Goal: Navigation & Orientation: Find specific page/section

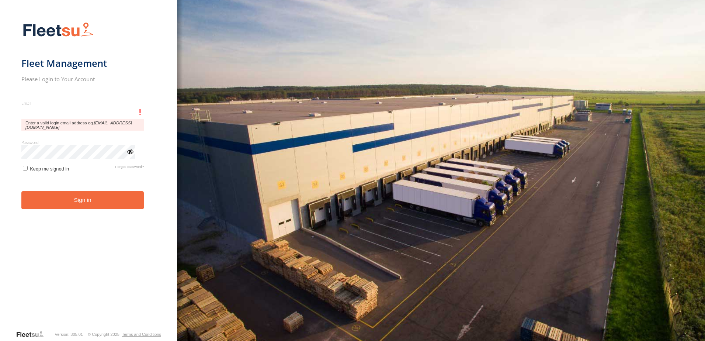
type input "**********"
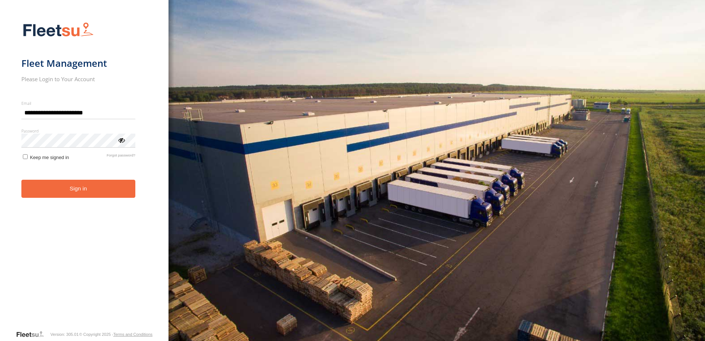
click at [64, 194] on button "Sign in" at bounding box center [78, 189] width 114 height 18
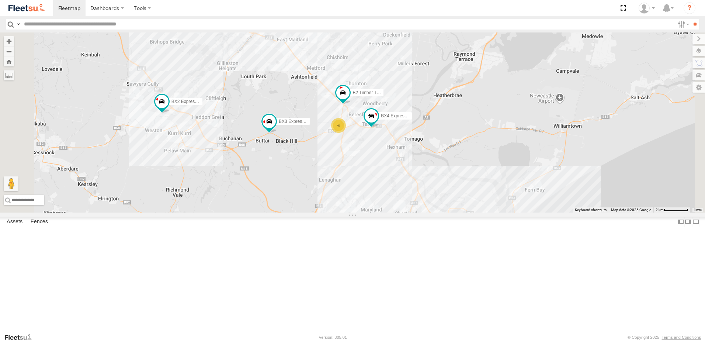
drag, startPoint x: 417, startPoint y: 133, endPoint x: 417, endPoint y: 163, distance: 29.5
click at [417, 163] on div "B4 Timber Truck LX4 Express Ute C4 Timber Truck BX2 Express Ute BX3 Express Ute…" at bounding box center [352, 122] width 705 height 180
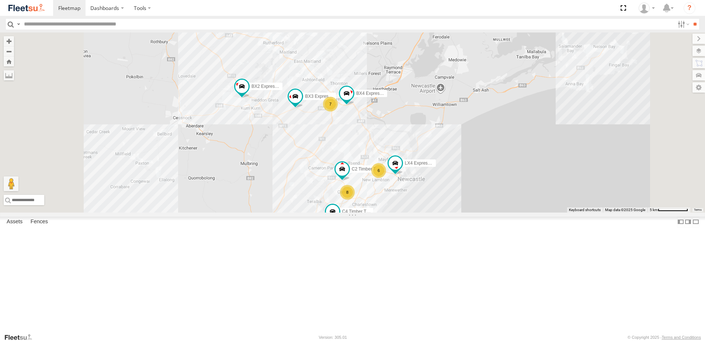
drag, startPoint x: 415, startPoint y: 219, endPoint x: 414, endPoint y: 187, distance: 31.7
click at [414, 189] on div "B4 Timber Truck LX4 Express Ute C4 Timber Truck BX2 Express Ute BX3 Express Ute…" at bounding box center [352, 122] width 705 height 180
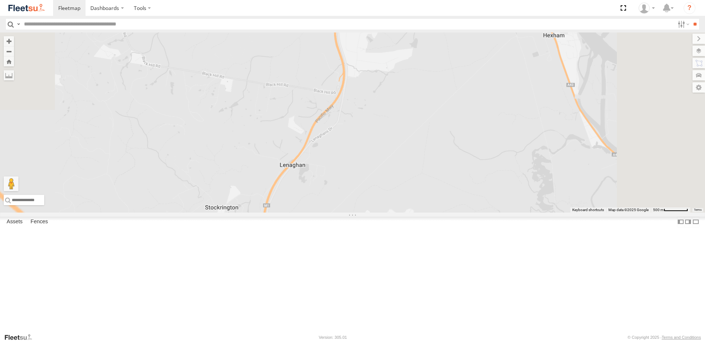
drag, startPoint x: 438, startPoint y: 94, endPoint x: 436, endPoint y: 164, distance: 70.1
click at [436, 164] on div "B4 Timber Truck LX4 Express Ute C4 Timber Truck BX2 Express Ute BX3 Express Ute…" at bounding box center [352, 122] width 705 height 180
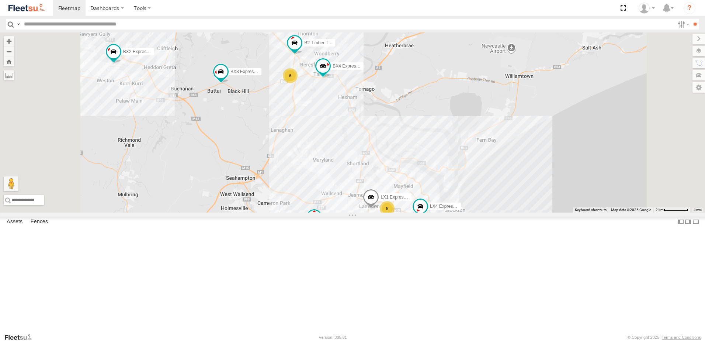
drag, startPoint x: 384, startPoint y: 189, endPoint x: 388, endPoint y: 189, distance: 4.1
click at [388, 189] on div "B4 Timber Truck LX4 Express Ute C4 Timber Truck BX2 Express Ute BX3 Express Ute…" at bounding box center [352, 122] width 705 height 180
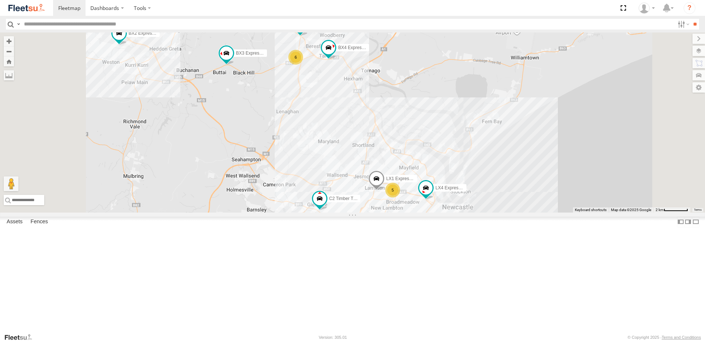
drag, startPoint x: 386, startPoint y: 173, endPoint x: 401, endPoint y: 110, distance: 64.5
click at [401, 111] on div "B4 Timber Truck LX4 Express Ute C4 Timber Truck BX2 Express Ute BX3 Express Ute…" at bounding box center [352, 122] width 705 height 180
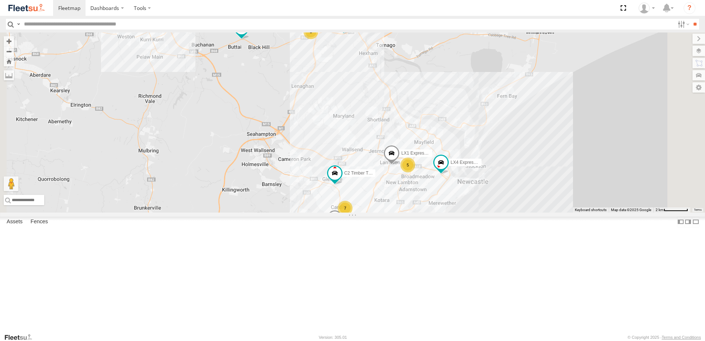
drag, startPoint x: 407, startPoint y: 156, endPoint x: 402, endPoint y: 191, distance: 35.5
click at [402, 191] on div "B4 Timber Truck LX4 Express Ute C4 Timber Truck BX2 Express Ute BX3 Express Ute…" at bounding box center [352, 122] width 705 height 180
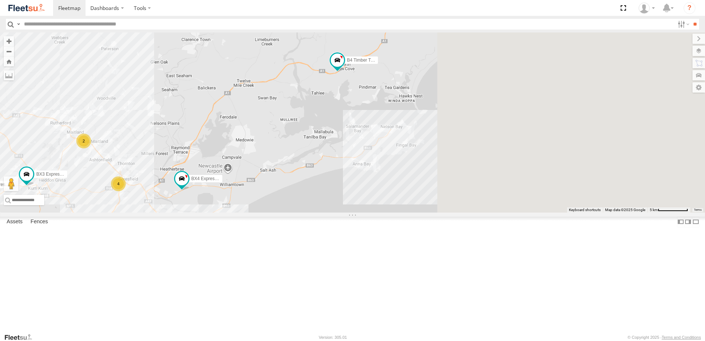
drag, startPoint x: 584, startPoint y: 110, endPoint x: 375, endPoint y: 186, distance: 222.2
click at [375, 186] on div "B4 Timber Truck CX4 Express Ute CX3 Express Ute LX4 Express Ute C4 Timber Truck…" at bounding box center [352, 122] width 705 height 180
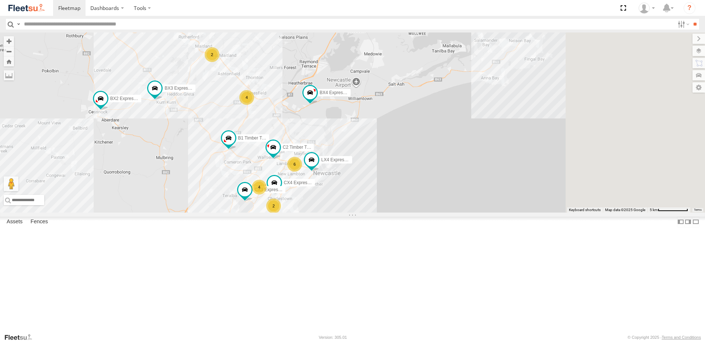
drag, startPoint x: 381, startPoint y: 186, endPoint x: 512, endPoint y: 99, distance: 157.1
click at [512, 99] on div "B4 Timber Truck CX4 Express Ute CX3 Express Ute LX4 Express Ute C4 Timber Truck…" at bounding box center [352, 122] width 705 height 180
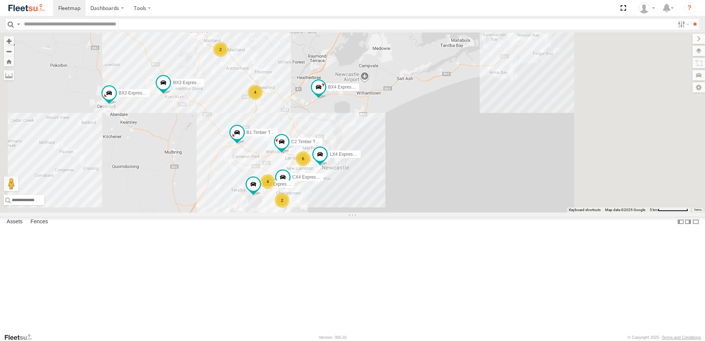
drag, startPoint x: 244, startPoint y: 194, endPoint x: 275, endPoint y: 176, distance: 35.7
click at [275, 176] on div "B4 Timber Truck CX4 Express Ute CX3 Express Ute LX4 Express Ute C4 Timber Truck…" at bounding box center [352, 122] width 705 height 180
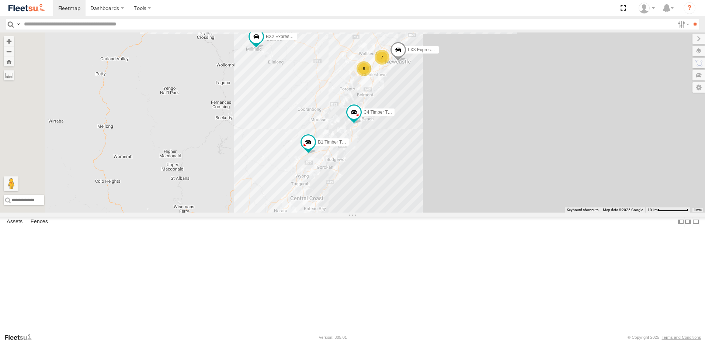
drag, startPoint x: 371, startPoint y: 198, endPoint x: 375, endPoint y: 188, distance: 10.8
click at [375, 188] on div "BX1 Express Ute B2 Timber Truck C4 Timber Truck BX2 Express Ute LX3 Express Ute…" at bounding box center [352, 122] width 705 height 180
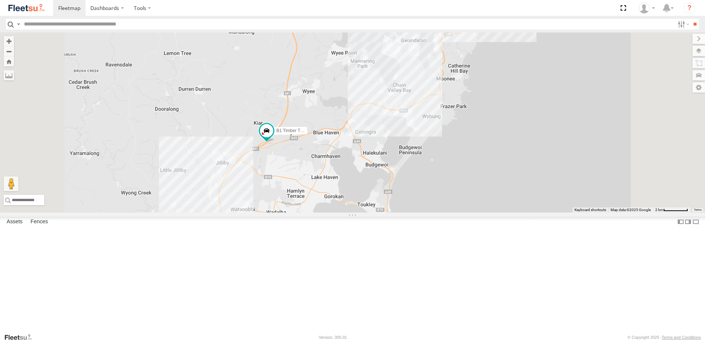
drag, startPoint x: 514, startPoint y: 155, endPoint x: 478, endPoint y: 222, distance: 76.5
click at [479, 212] on div "BX1 Express Ute B2 Timber Truck C4 Timber Truck BX2 Express Ute LX3 Express Ute…" at bounding box center [352, 122] width 705 height 180
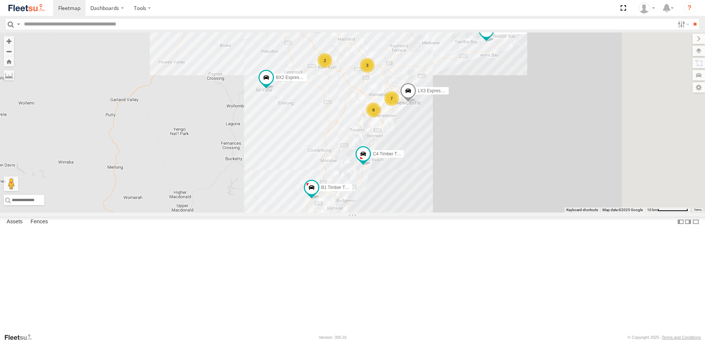
drag, startPoint x: 456, startPoint y: 144, endPoint x: 416, endPoint y: 198, distance: 67.7
click at [414, 199] on div "BX1 Express Ute B2 Timber Truck C4 Timber Truck BX2 Express Ute LX3 Express Ute…" at bounding box center [352, 122] width 705 height 180
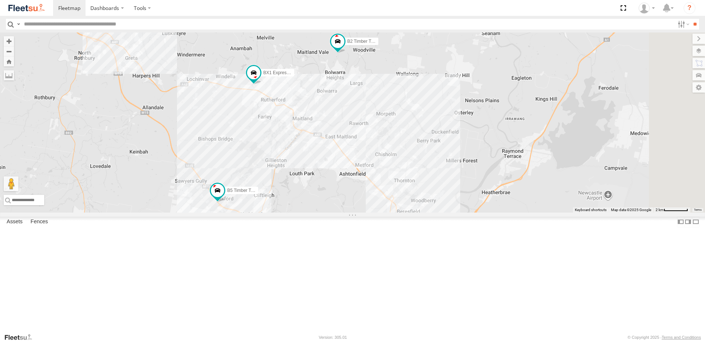
drag, startPoint x: 457, startPoint y: 160, endPoint x: 371, endPoint y: 254, distance: 127.4
click at [369, 212] on div "BX1 Express Ute B2 Timber Truck C4 Timber Truck BX2 Express Ute LX3 Express Ute…" at bounding box center [352, 122] width 705 height 180
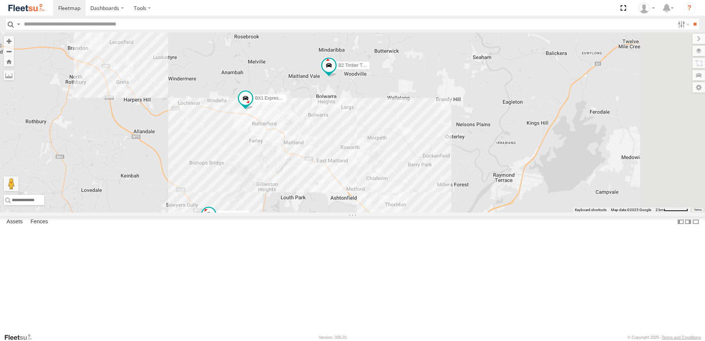
drag, startPoint x: 451, startPoint y: 162, endPoint x: 451, endPoint y: 169, distance: 6.3
click at [451, 169] on div "BX1 Express Ute B2 Timber Truck C4 Timber Truck BX2 Express Ute LX3 Express Ute…" at bounding box center [352, 122] width 705 height 180
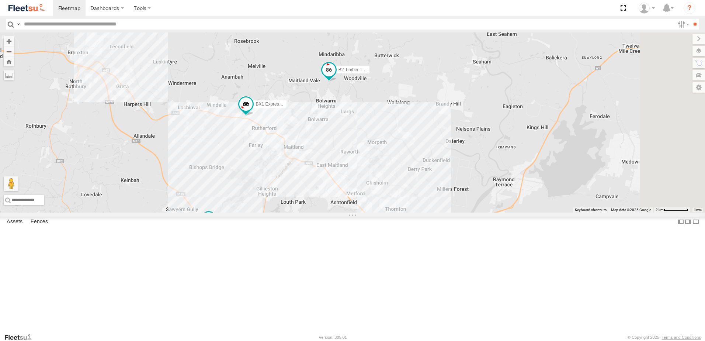
click at [336, 76] on span at bounding box center [328, 69] width 13 height 13
click at [379, 76] on div at bounding box center [329, 70] width 100 height 11
click at [373, 73] on label at bounding box center [366, 70] width 14 height 5
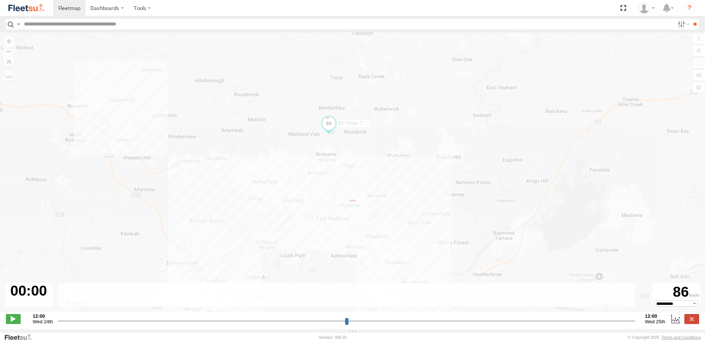
type input "**********"
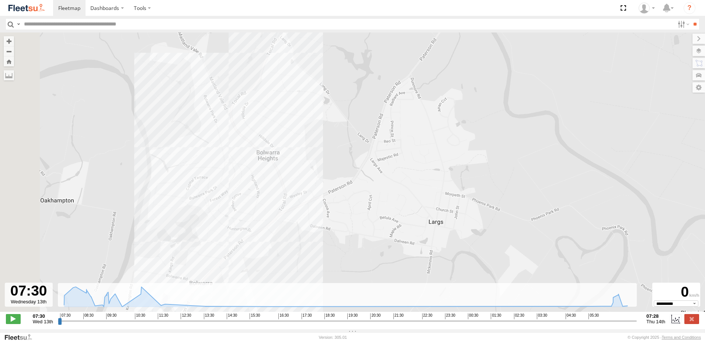
drag, startPoint x: 322, startPoint y: 131, endPoint x: 339, endPoint y: 105, distance: 30.6
click at [339, 105] on div "B2 Timber Truck 09:30 Wed 09:30 Wed 10:31 Wed 12:28 Wed 05:49 Thu 05:49 Thu" at bounding box center [352, 175] width 705 height 287
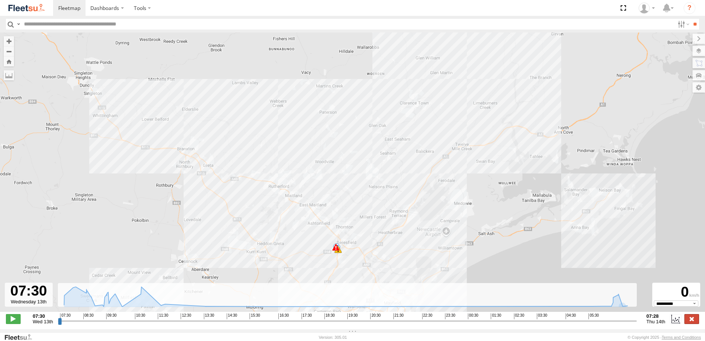
click at [698, 323] on label at bounding box center [691, 319] width 15 height 10
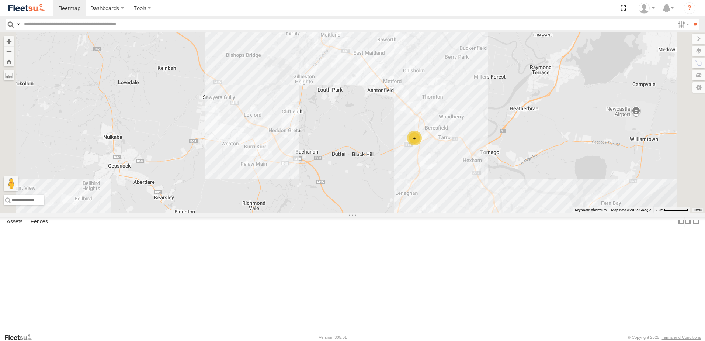
drag, startPoint x: 295, startPoint y: 238, endPoint x: 349, endPoint y: 136, distance: 116.1
click at [335, 128] on div "BX1 Express Ute B5 Timber Truck 4" at bounding box center [352, 122] width 705 height 180
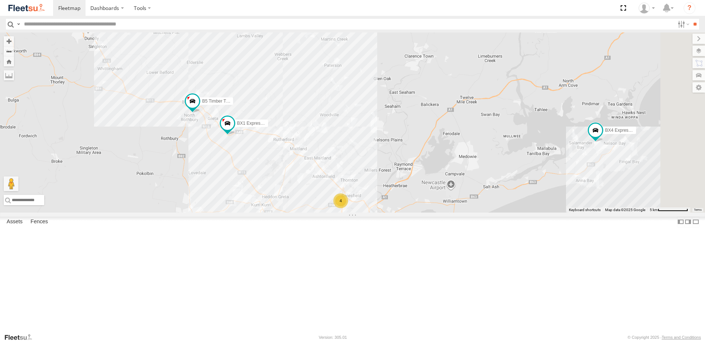
drag, startPoint x: 516, startPoint y: 195, endPoint x: 518, endPoint y: 204, distance: 9.3
click at [518, 204] on div "BX1 Express Ute B5 Timber Truck LX2 Express Ute 6 C3 Timber Truck L3 Plasterboa…" at bounding box center [352, 122] width 705 height 180
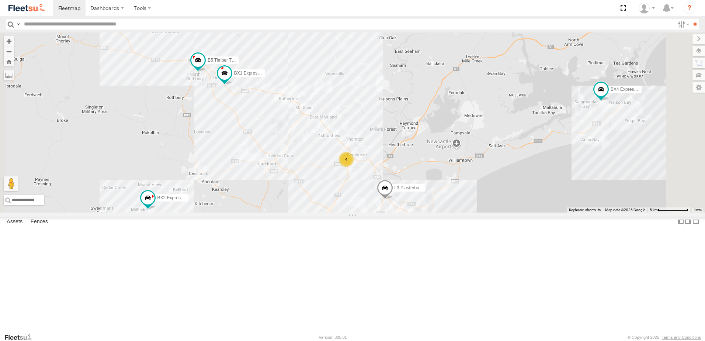
drag, startPoint x: 493, startPoint y: 97, endPoint x: 499, endPoint y: 51, distance: 46.5
click at [499, 51] on div "BX1 Express Ute B5 Timber Truck LX2 Express Ute 6 C3 Timber Truck L3 Plasterboa…" at bounding box center [352, 122] width 705 height 180
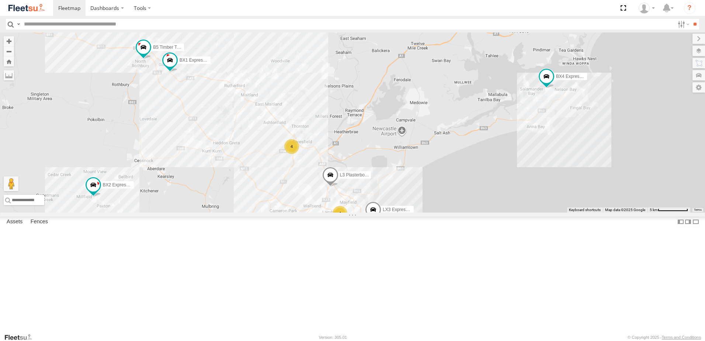
drag, startPoint x: 500, startPoint y: 214, endPoint x: 406, endPoint y: 221, distance: 94.3
click at [406, 212] on div "BX1 Express Ute B5 Timber Truck LX2 Express Ute 6 C3 Timber Truck L3 Plasterboa…" at bounding box center [352, 122] width 705 height 180
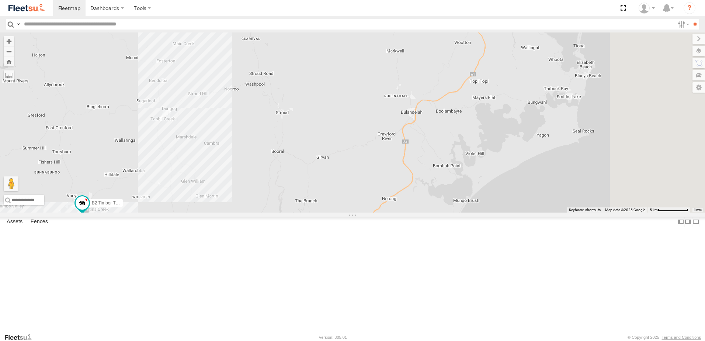
drag, startPoint x: 576, startPoint y: 96, endPoint x: 444, endPoint y: 285, distance: 230.7
click at [445, 212] on div "BX1 Express Ute B5 Timber Truck LX2 Express Ute 6 C3 Timber Truck L3 Plasterboa…" at bounding box center [352, 122] width 705 height 180
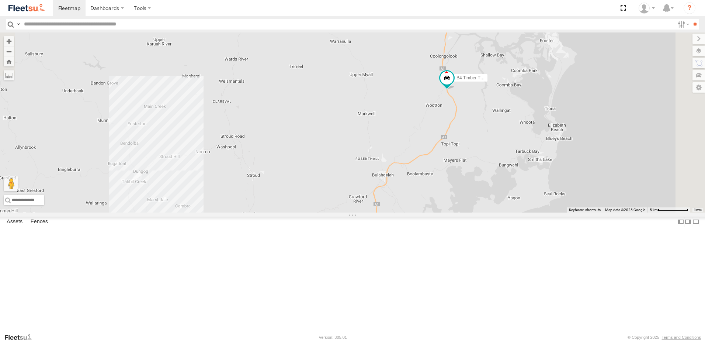
drag, startPoint x: 601, startPoint y: 74, endPoint x: 585, endPoint y: 159, distance: 86.0
click at [585, 159] on div "BX1 Express Ute B5 Timber Truck LX2 Express Ute 6 C3 Timber Truck L3 Plasterboa…" at bounding box center [352, 122] width 705 height 180
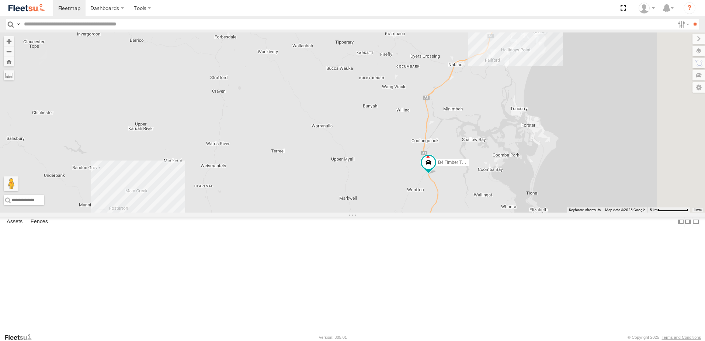
drag, startPoint x: 604, startPoint y: 100, endPoint x: 579, endPoint y: 167, distance: 71.6
click at [579, 167] on div "BX1 Express Ute B5 Timber Truck LX2 Express Ute 6 C3 Timber Truck L3 Plasterboa…" at bounding box center [352, 122] width 705 height 180
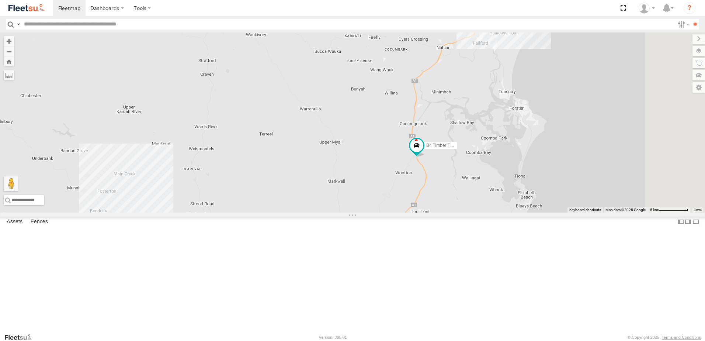
drag, startPoint x: 562, startPoint y: 151, endPoint x: 577, endPoint y: 86, distance: 66.6
click at [577, 86] on div "BX1 Express Ute B5 Timber Truck LX2 Express Ute 6 C3 Timber Truck L3 Plasterboa…" at bounding box center [352, 122] width 705 height 180
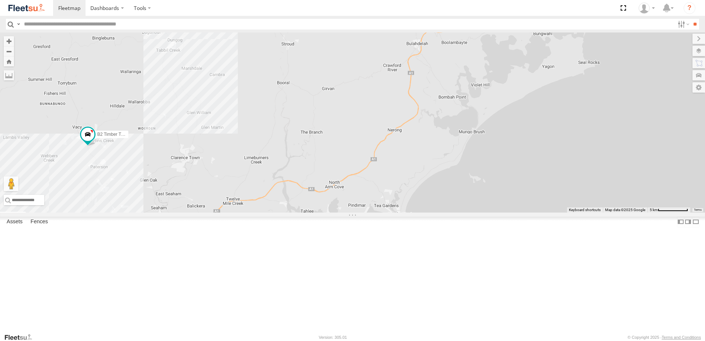
drag, startPoint x: 482, startPoint y: 291, endPoint x: 546, endPoint y: 108, distance: 193.8
click at [546, 108] on div "BX1 Express Ute B5 Timber Truck LX2 Express Ute 6 C3 Timber Truck L3 Plasterboa…" at bounding box center [352, 122] width 705 height 180
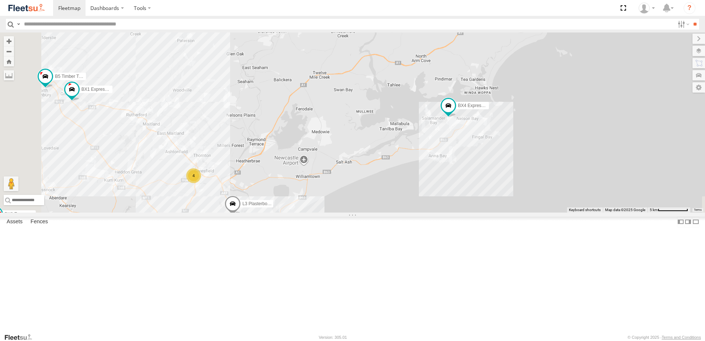
drag, startPoint x: 496, startPoint y: 136, endPoint x: 542, endPoint y: 119, distance: 48.6
click at [532, 122] on div "BX1 Express Ute B5 Timber Truck LX2 Express Ute 6 C3 Timber Truck L3 Plasterboa…" at bounding box center [352, 122] width 705 height 180
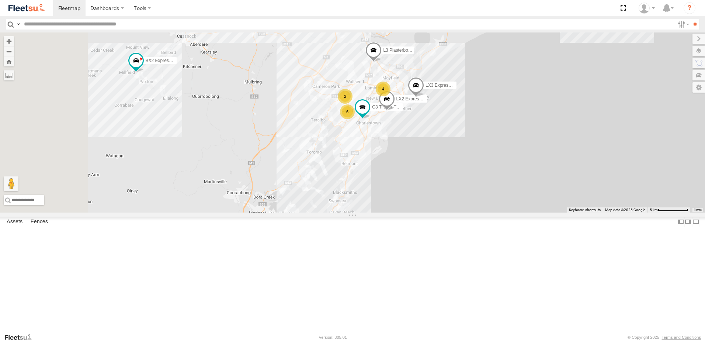
drag, startPoint x: 377, startPoint y: 147, endPoint x: 401, endPoint y: 112, distance: 42.4
click at [401, 112] on div "BX1 Express Ute B5 Timber Truck LX2 Express Ute C3 Timber Truck L3 Plasterboard…" at bounding box center [352, 122] width 705 height 180
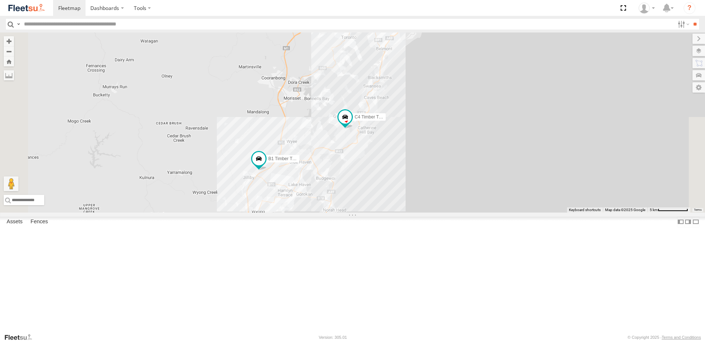
drag, startPoint x: 345, startPoint y: 242, endPoint x: 375, endPoint y: 134, distance: 112.2
click at [375, 135] on div "BX1 Express Ute B5 Timber Truck LX2 Express Ute C3 Timber Truck L3 Plasterboard…" at bounding box center [352, 122] width 705 height 180
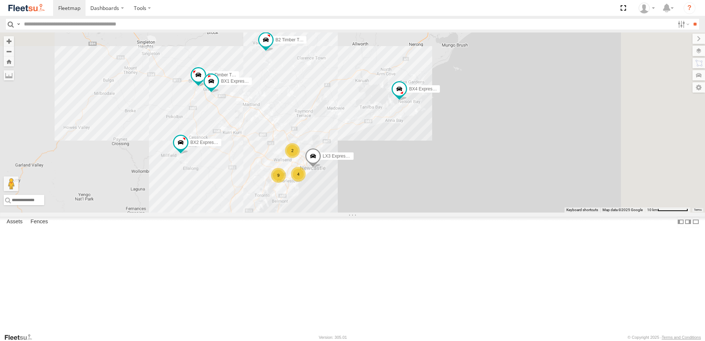
drag, startPoint x: 435, startPoint y: 112, endPoint x: 368, endPoint y: 274, distance: 175.3
click at [338, 212] on div "BX1 Express Ute B5 Timber Truck BX2 Express Ute LX3 Express Ute BX4 Express Ute…" at bounding box center [352, 122] width 705 height 180
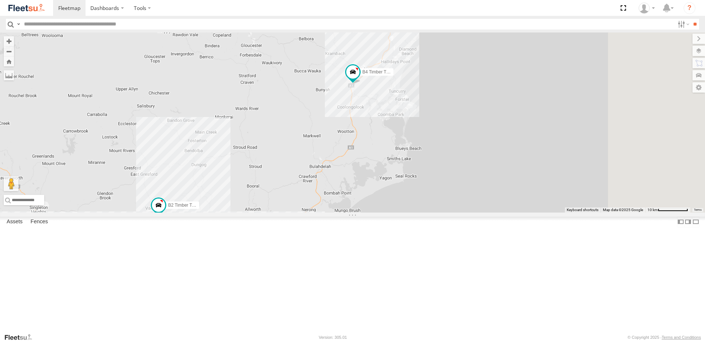
drag, startPoint x: 478, startPoint y: 198, endPoint x: 435, endPoint y: 263, distance: 77.5
click at [435, 212] on div "BX1 Express Ute B5 Timber Truck BX2 Express Ute LX3 Express Ute BX4 Express Ute…" at bounding box center [352, 122] width 705 height 180
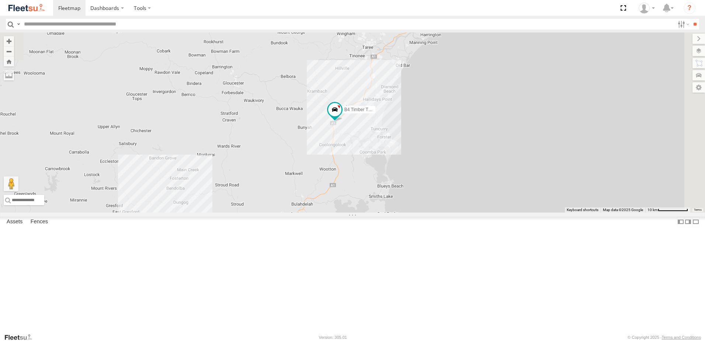
drag, startPoint x: 466, startPoint y: 152, endPoint x: 447, endPoint y: 191, distance: 43.9
click at [447, 191] on div "BX1 Express Ute B5 Timber Truck BX2 Express Ute LX3 Express Ute BX4 Express Ute…" at bounding box center [352, 122] width 705 height 180
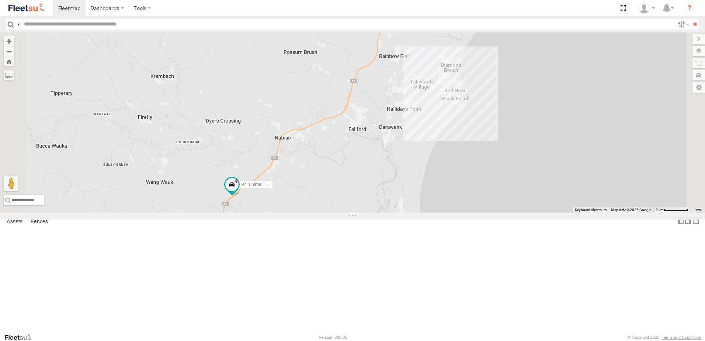
drag, startPoint x: 396, startPoint y: 196, endPoint x: 393, endPoint y: 203, distance: 7.8
click at [393, 203] on div "BX1 Express Ute B5 Timber Truck BX2 Express Ute LX3 Express Ute BX4 Express Ute…" at bounding box center [352, 122] width 705 height 180
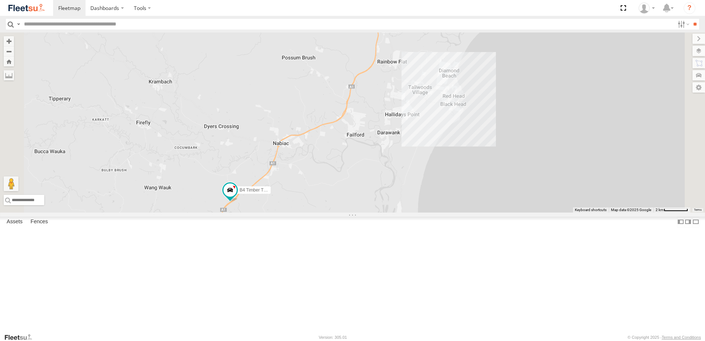
drag, startPoint x: 385, startPoint y: 226, endPoint x: 402, endPoint y: 138, distance: 90.4
click at [402, 138] on div "BX1 Express Ute B5 Timber Truck BX2 Express Ute LX3 Express Ute BX4 Express Ute…" at bounding box center [352, 122] width 705 height 180
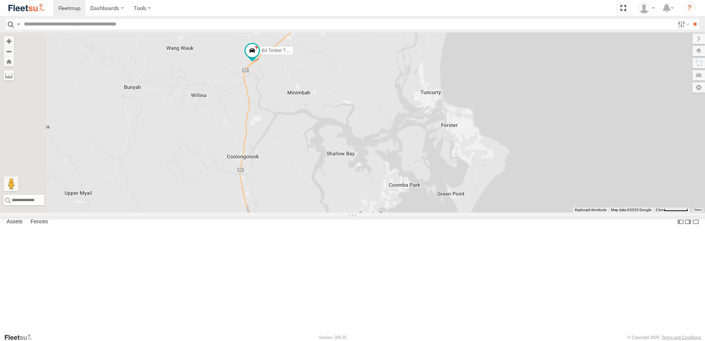
drag, startPoint x: 394, startPoint y: 191, endPoint x: 359, endPoint y: 277, distance: 93.3
click at [359, 212] on div "BX1 Express Ute B5 Timber Truck BX2 Express Ute LX3 Express Ute BX4 Express Ute…" at bounding box center [352, 122] width 705 height 180
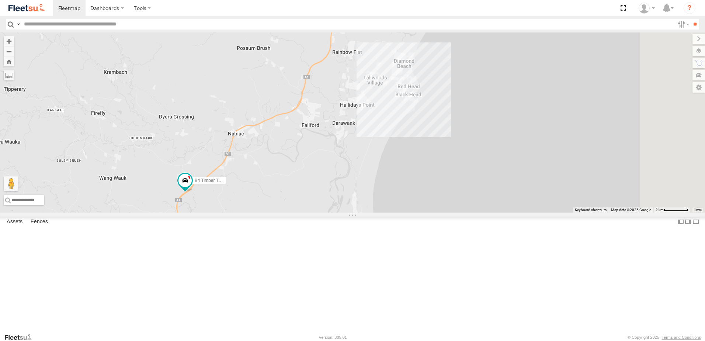
drag, startPoint x: 452, startPoint y: 133, endPoint x: 382, endPoint y: 258, distance: 143.0
click at [382, 212] on div "BX1 Express Ute B5 Timber Truck BX2 Express Ute LX3 Express Ute BX4 Express Ute…" at bounding box center [352, 122] width 705 height 180
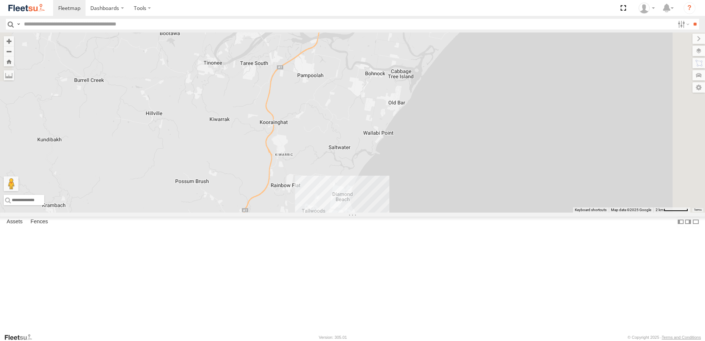
drag, startPoint x: 409, startPoint y: 192, endPoint x: 411, endPoint y: 154, distance: 38.4
click at [411, 154] on div "BX1 Express Ute B5 Timber Truck BX2 Express Ute LX3 Express Ute BX4 Express Ute…" at bounding box center [352, 122] width 705 height 180
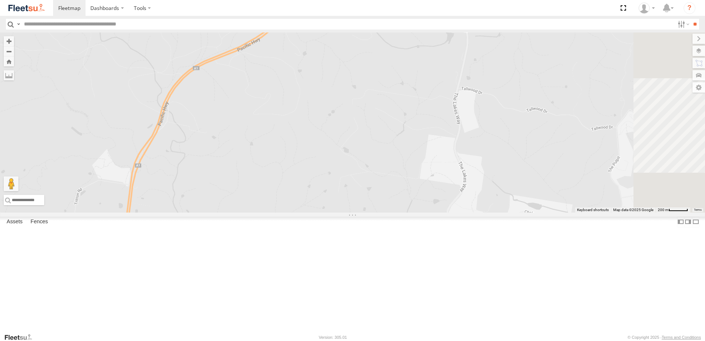
drag, startPoint x: 389, startPoint y: 200, endPoint x: 343, endPoint y: 295, distance: 105.7
click at [343, 212] on div "BX1 Express Ute B5 Timber Truck BX2 Express Ute LX3 Express Ute BX4 Express Ute…" at bounding box center [352, 122] width 705 height 180
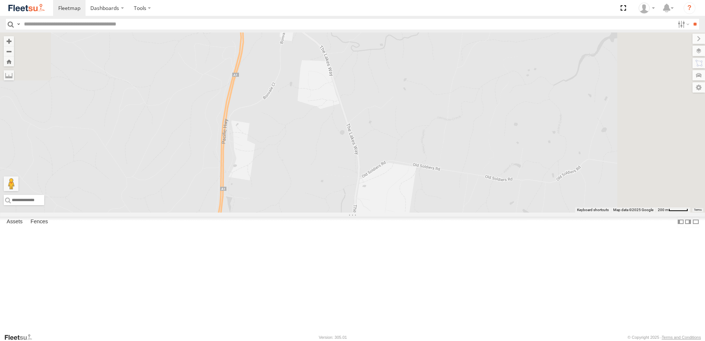
drag, startPoint x: 410, startPoint y: 236, endPoint x: 382, endPoint y: 317, distance: 85.6
click at [383, 212] on div "BX1 Express Ute B5 Timber Truck BX2 Express Ute LX3 Express Ute BX4 Express Ute…" at bounding box center [352, 122] width 705 height 180
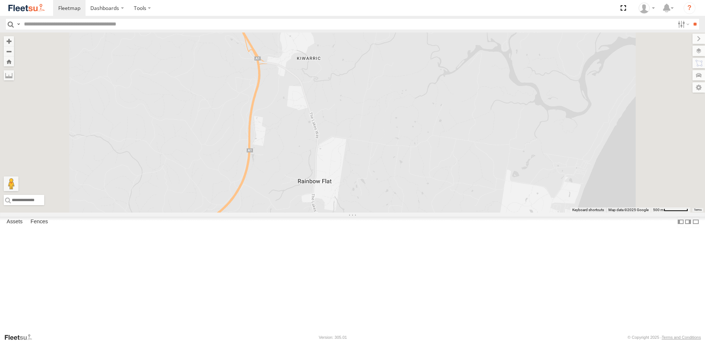
drag, startPoint x: 379, startPoint y: 194, endPoint x: 379, endPoint y: 155, distance: 39.1
click at [379, 157] on div "BX1 Express Ute B5 Timber Truck BX2 Express Ute LX3 Express Ute BX4 Express Ute…" at bounding box center [352, 122] width 705 height 180
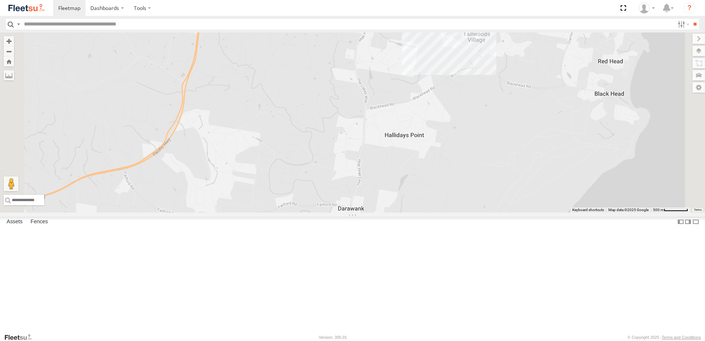
drag, startPoint x: 395, startPoint y: 137, endPoint x: 407, endPoint y: 112, distance: 27.7
click at [404, 120] on div "BX1 Express Ute B5 Timber Truck BX2 Express Ute LX3 Express Ute BX4 Express Ute…" at bounding box center [352, 122] width 705 height 180
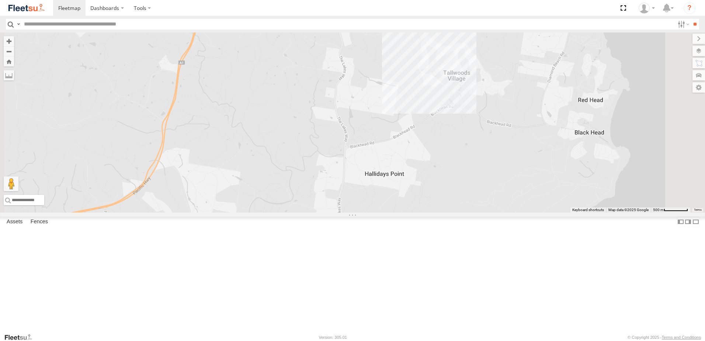
drag, startPoint x: 504, startPoint y: 179, endPoint x: 467, endPoint y: 258, distance: 87.8
click at [465, 212] on div "BX1 Express Ute B5 Timber Truck BX2 Express Ute LX3 Express Ute BX4 Express Ute…" at bounding box center [352, 122] width 705 height 180
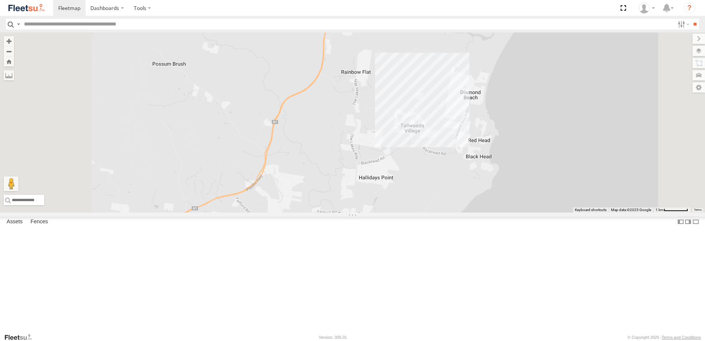
drag, startPoint x: 441, startPoint y: 283, endPoint x: 443, endPoint y: 265, distance: 17.4
click at [443, 212] on div "BX1 Express Ute B5 Timber Truck BX2 Express Ute LX3 Express Ute BX4 Express Ute…" at bounding box center [352, 122] width 705 height 180
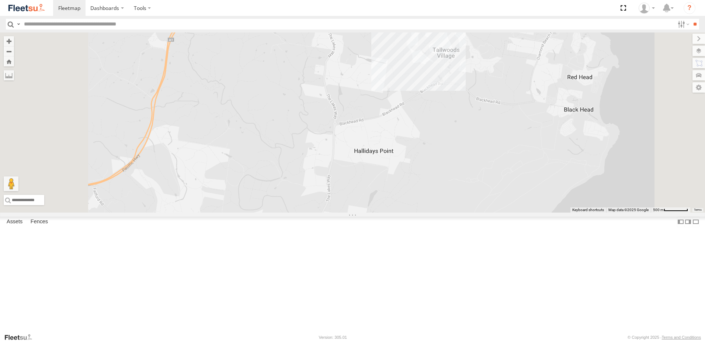
drag, startPoint x: 485, startPoint y: 241, endPoint x: 507, endPoint y: 193, distance: 52.5
click at [507, 194] on div "BX1 Express Ute B5 Timber Truck BX2 Express Ute LX3 Express Ute BX4 Express Ute…" at bounding box center [352, 122] width 705 height 180
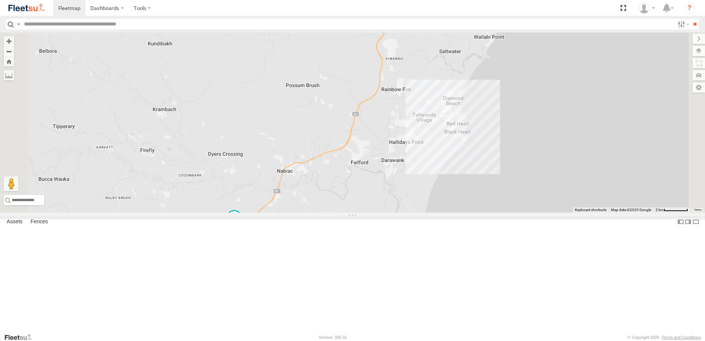
drag, startPoint x: 504, startPoint y: 205, endPoint x: 503, endPoint y: 216, distance: 11.1
click at [503, 212] on div "BX1 Express Ute B5 Timber Truck BX2 Express Ute LX3 Express Ute BX4 Express Ute…" at bounding box center [352, 122] width 705 height 180
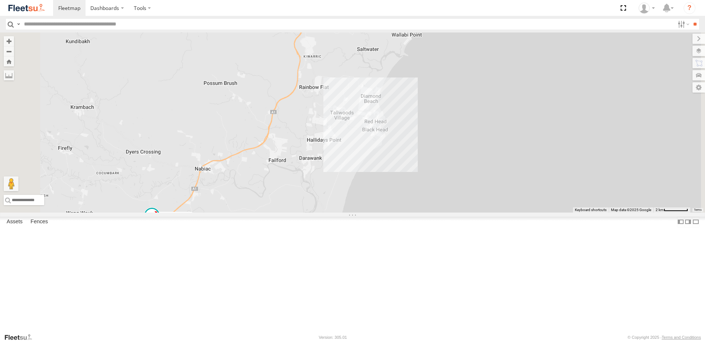
drag, startPoint x: 316, startPoint y: 248, endPoint x: 346, endPoint y: 234, distance: 33.1
click at [346, 212] on div "BX1 Express Ute B5 Timber Truck BX2 Express Ute LX3 Express Ute BX4 Express Ute…" at bounding box center [352, 122] width 705 height 180
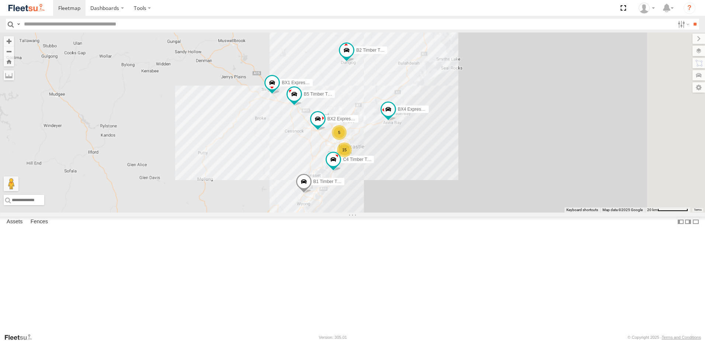
drag, startPoint x: 532, startPoint y: 116, endPoint x: 476, endPoint y: 209, distance: 109.0
click at [476, 209] on div "B4 Timber Truck BX1 Express Ute B2 Timber Truck B5 Timber Truck C4 Timber Truck…" at bounding box center [352, 122] width 705 height 180
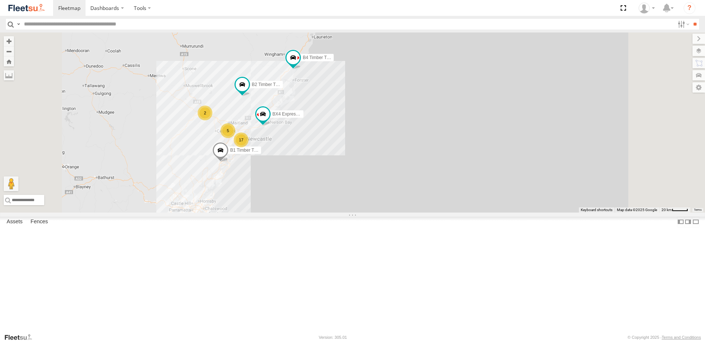
click at [304, 212] on div "B4 Timber Truck B2 Timber Truck B1 Timber Truck BX4 Express Ute 2 17 5" at bounding box center [352, 122] width 705 height 180
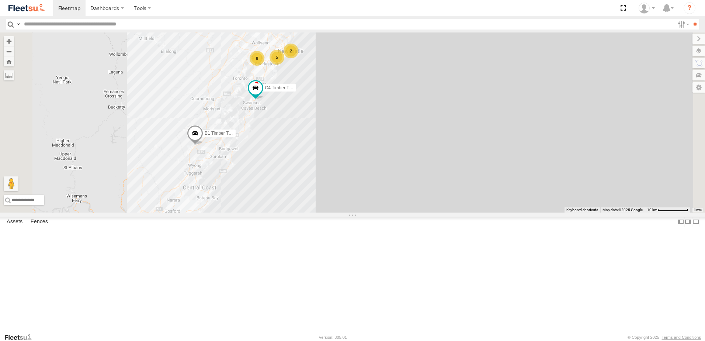
select select "**********"
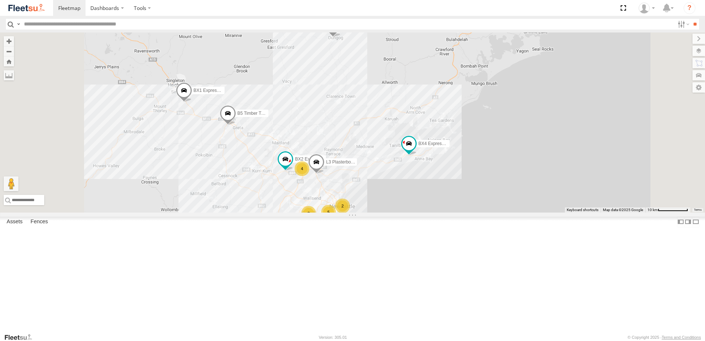
drag, startPoint x: 473, startPoint y: 148, endPoint x: 414, endPoint y: 218, distance: 91.3
click at [414, 212] on div "B4 Timber Truck BX1 Express Ute B2 Timber Truck L3 Plasterboard Truck B5 Timber…" at bounding box center [352, 122] width 705 height 180
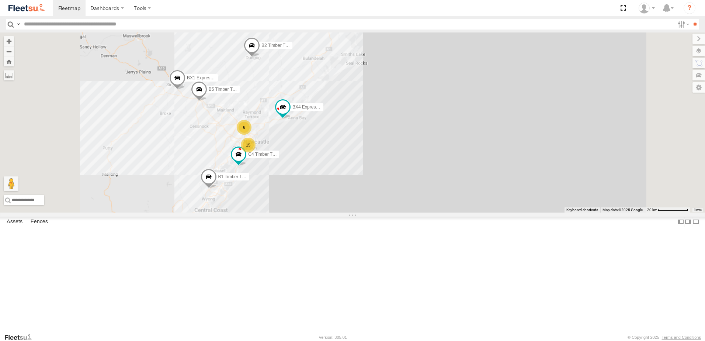
drag, startPoint x: 284, startPoint y: 227, endPoint x: 291, endPoint y: 215, distance: 14.2
click at [290, 211] on div "B4 Timber Truck BX1 Express Ute B2 Timber Truck B5 Timber Truck C4 Timber Truck…" at bounding box center [352, 122] width 705 height 180
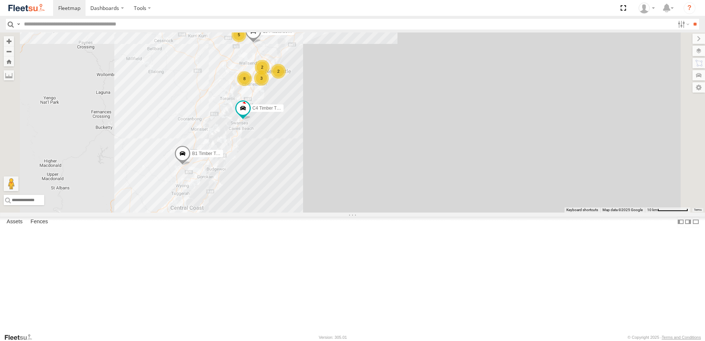
drag, startPoint x: 280, startPoint y: 162, endPoint x: 262, endPoint y: 221, distance: 61.3
click at [262, 212] on div "B4 Timber Truck BX1 Express Ute B2 Timber Truck B5 Timber Truck C4 Timber Truck…" at bounding box center [352, 122] width 705 height 180
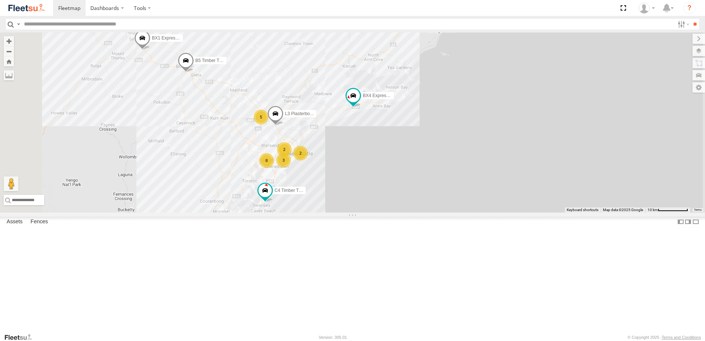
drag, startPoint x: 279, startPoint y: 151, endPoint x: 310, endPoint y: 164, distance: 33.5
click at [310, 164] on div "B4 Timber Truck BX1 Express Ute B2 Timber Truck B5 Timber Truck C4 Timber Truck…" at bounding box center [352, 122] width 705 height 180
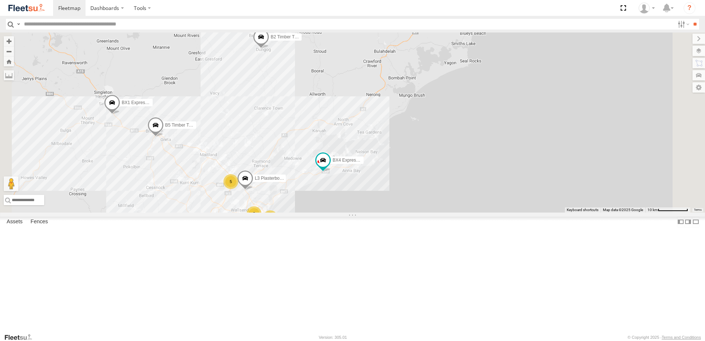
drag, startPoint x: 356, startPoint y: 151, endPoint x: 346, endPoint y: 166, distance: 17.5
click at [346, 166] on div "B4 Timber Truck BX1 Express Ute B2 Timber Truck B5 Timber Truck C4 Timber Truck…" at bounding box center [352, 122] width 705 height 180
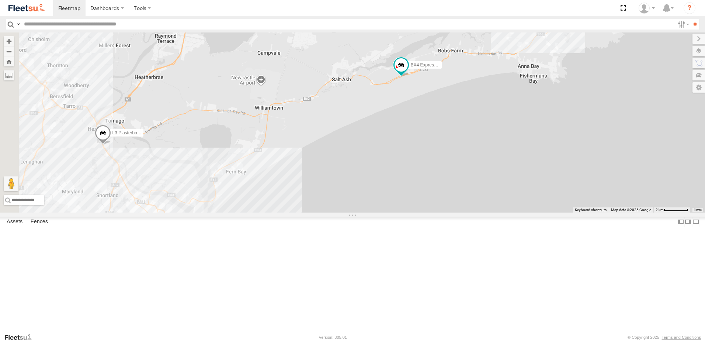
drag, startPoint x: 438, startPoint y: 161, endPoint x: 452, endPoint y: 150, distance: 17.4
click at [452, 151] on div "B4 Timber Truck BX1 Express Ute B2 Timber Truck B5 Timber Truck C4 Timber Truck…" at bounding box center [352, 122] width 705 height 180
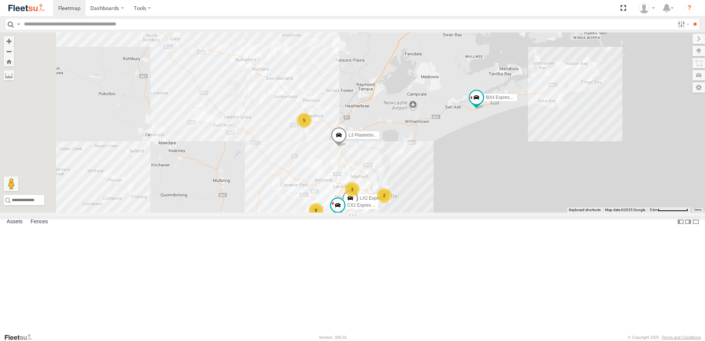
drag, startPoint x: 352, startPoint y: 196, endPoint x: 399, endPoint y: 212, distance: 50.1
click at [399, 212] on div "L3 Plasterboard Truck B5 Timber Truck C4 Timber Truck BX4 Express Ute LX2 Expre…" at bounding box center [352, 122] width 705 height 180
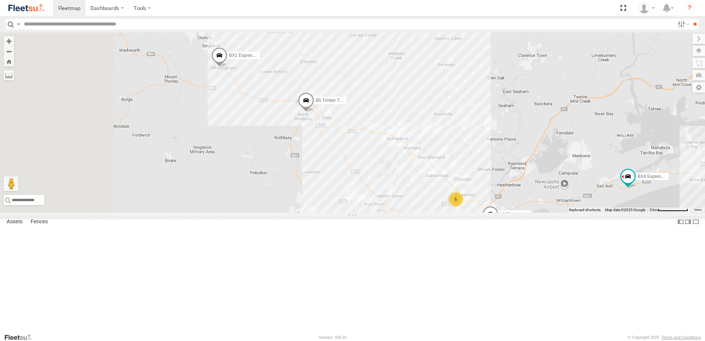
drag, startPoint x: 274, startPoint y: 139, endPoint x: 396, endPoint y: 215, distance: 144.1
click at [396, 212] on div "L3 Plasterboard Truck B5 Timber Truck C4 Timber Truck BX4 Express Ute LX2 Expre…" at bounding box center [352, 122] width 705 height 180
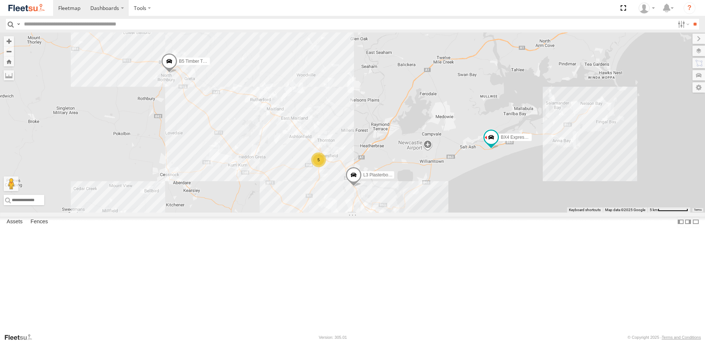
drag, startPoint x: 443, startPoint y: 219, endPoint x: 111, endPoint y: 6, distance: 394.7
click at [297, 174] on div "L3 Plasterboard Truck B5 Timber Truck C4 Timber Truck BX4 Express Ute LX2 Expre…" at bounding box center [352, 122] width 705 height 180
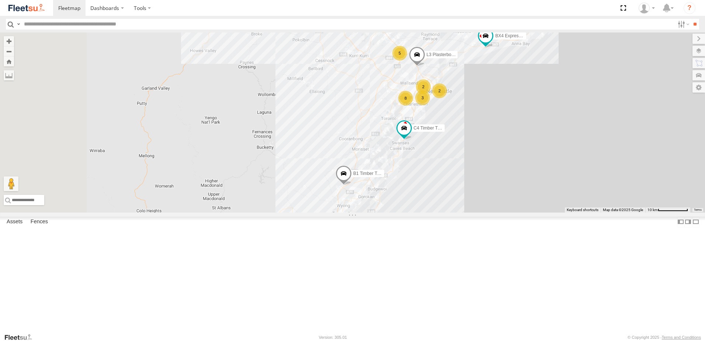
drag, startPoint x: 338, startPoint y: 254, endPoint x: 420, endPoint y: 156, distance: 127.3
click at [420, 156] on div "L3 Plasterboard Truck B5 Timber Truck C4 Timber Truck BX4 Express Ute BX1 Expre…" at bounding box center [352, 122] width 705 height 180
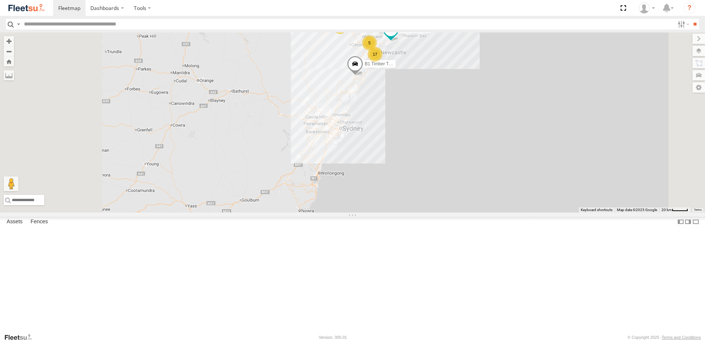
drag, startPoint x: 410, startPoint y: 147, endPoint x: 426, endPoint y: 117, distance: 34.3
click at [426, 117] on div "BX4 Express Ute B2 Timber Truck B1 Timber Truck B4 Timber Truck 2 17 5" at bounding box center [352, 122] width 705 height 180
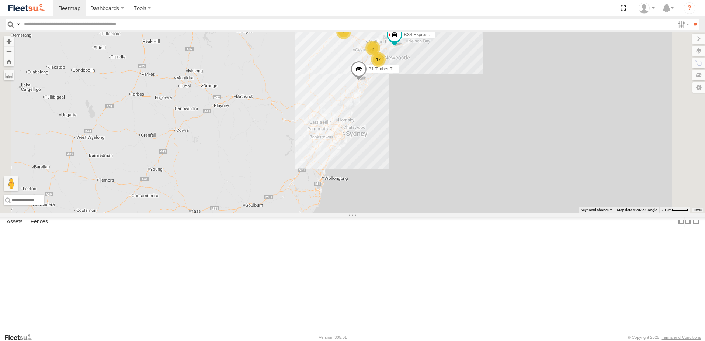
drag, startPoint x: 372, startPoint y: 138, endPoint x: 385, endPoint y: 214, distance: 77.0
click at [385, 212] on div "BX4 Express Ute B2 Timber Truck B1 Timber Truck B4 Timber Truck 2 17 5" at bounding box center [352, 122] width 705 height 180
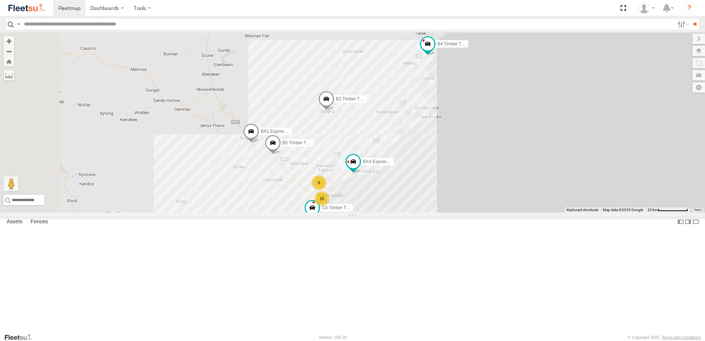
drag, startPoint x: 460, startPoint y: 165, endPoint x: 463, endPoint y: 157, distance: 8.4
click at [463, 157] on div "B4 Timber Truck B2 Timber Truck B1 Timber Truck BX4 Express Ute BX1 Express Ute…" at bounding box center [352, 122] width 705 height 180
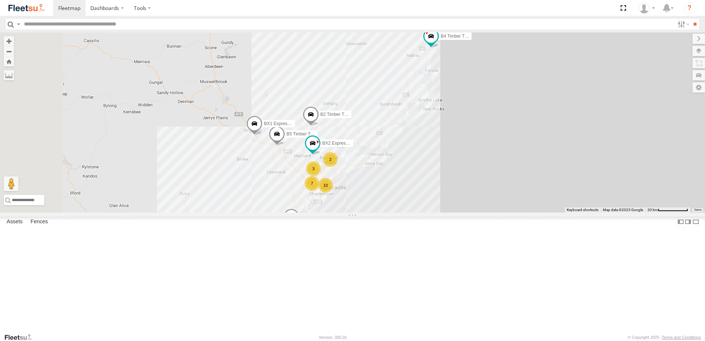
click at [436, 162] on div "B4 Timber Truck BX1 Express Ute B2 Timber Truck B5 Timber Truck BX2 Express Ute…" at bounding box center [352, 122] width 705 height 180
